Goal: Entertainment & Leisure: Consume media (video, audio)

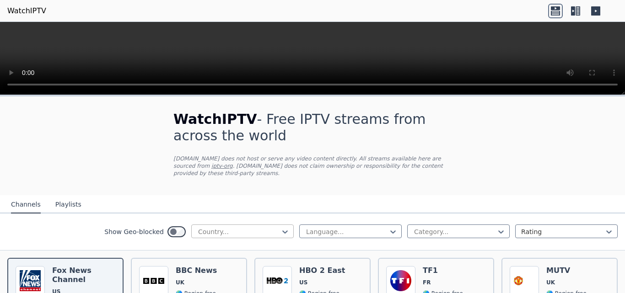
click at [285, 225] on div "Country..." at bounding box center [242, 232] width 102 height 14
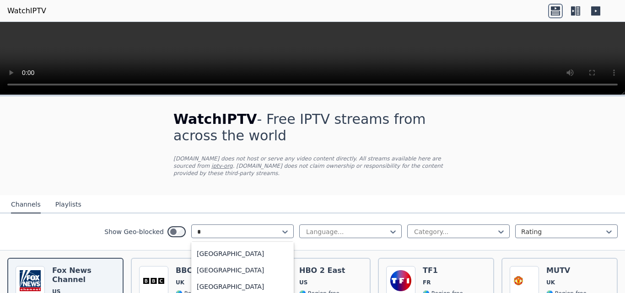
scroll to position [739, 0]
type input "**"
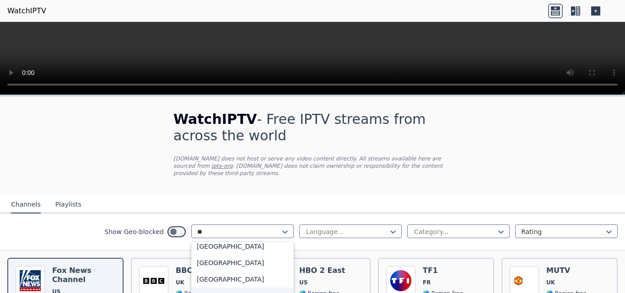
click at [209, 288] on div "[GEOGRAPHIC_DATA]" at bounding box center [242, 296] width 102 height 16
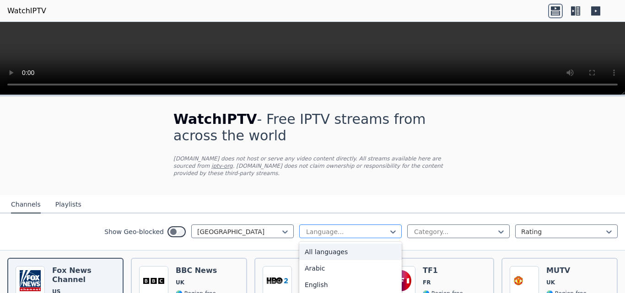
click at [353, 228] on div at bounding box center [346, 231] width 83 height 9
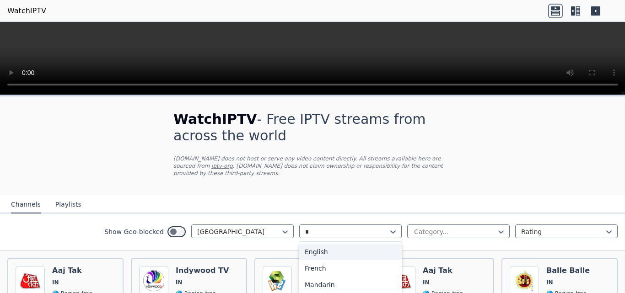
type input "**"
click at [316, 244] on div "Hindi" at bounding box center [350, 252] width 102 height 16
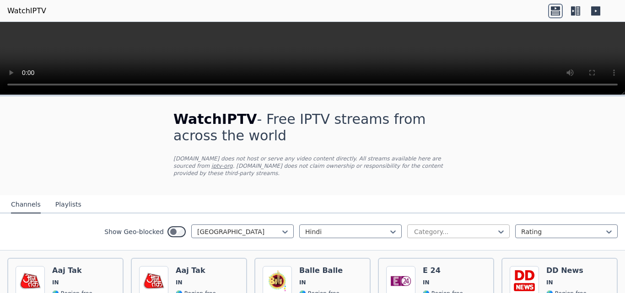
click at [436, 227] on div at bounding box center [454, 231] width 83 height 9
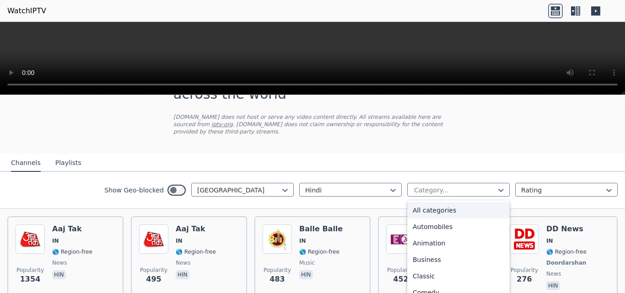
scroll to position [91, 0]
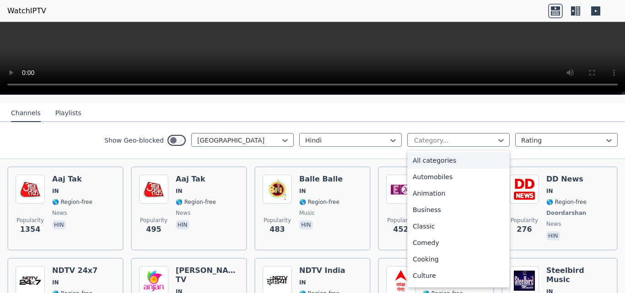
click at [447, 152] on div "All categories" at bounding box center [458, 160] width 102 height 16
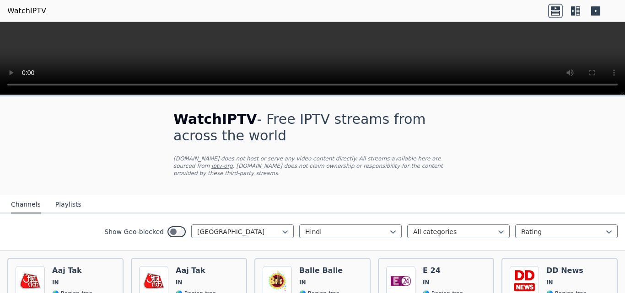
scroll to position [46, 0]
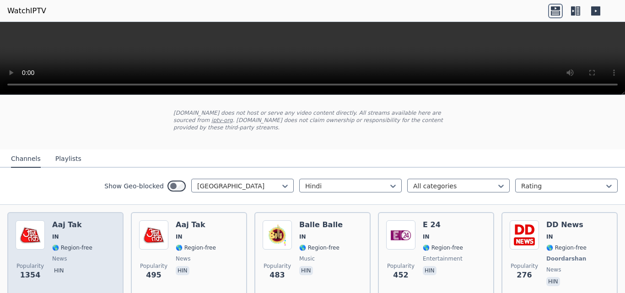
click at [113, 225] on div "Popularity 1354 Aaj Tak IN 🌎 Region-free news hin" at bounding box center [66, 254] width 100 height 68
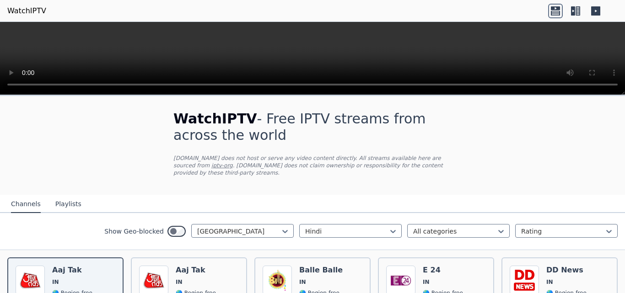
scroll to position [0, 0]
click at [81, 199] on nav "Channels Playlists" at bounding box center [312, 204] width 625 height 18
click at [74, 197] on div "Channels Playlists" at bounding box center [46, 204] width 85 height 17
click at [55, 204] on button "Playlists" at bounding box center [68, 204] width 26 height 17
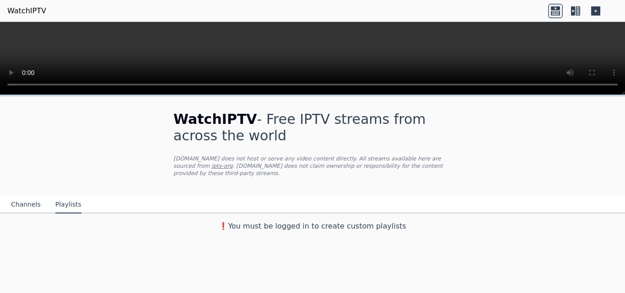
click at [29, 196] on button "Channels" at bounding box center [26, 204] width 30 height 17
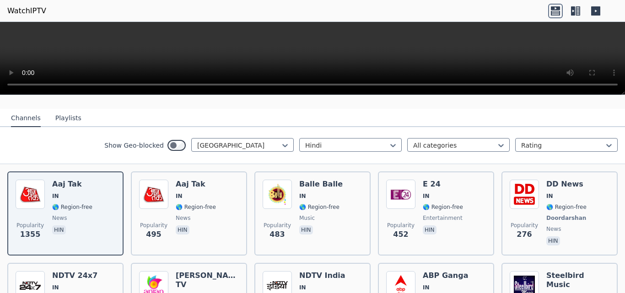
scroll to position [91, 0]
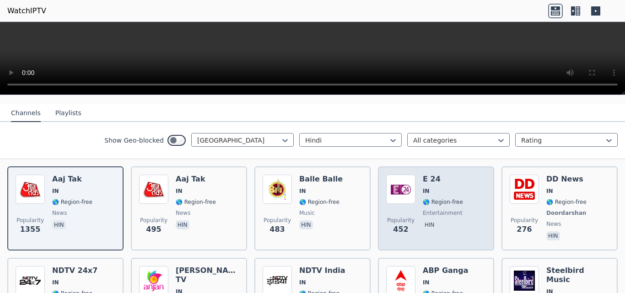
click at [416, 191] on div "Popularity 452 E 24 IN 🌎 Region-free entertainment hin" at bounding box center [436, 209] width 100 height 68
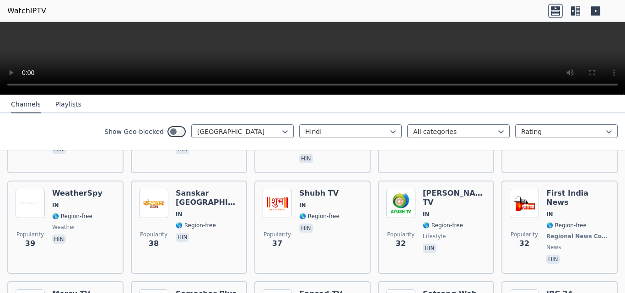
scroll to position [444, 0]
